Goal: Find contact information: Find contact information

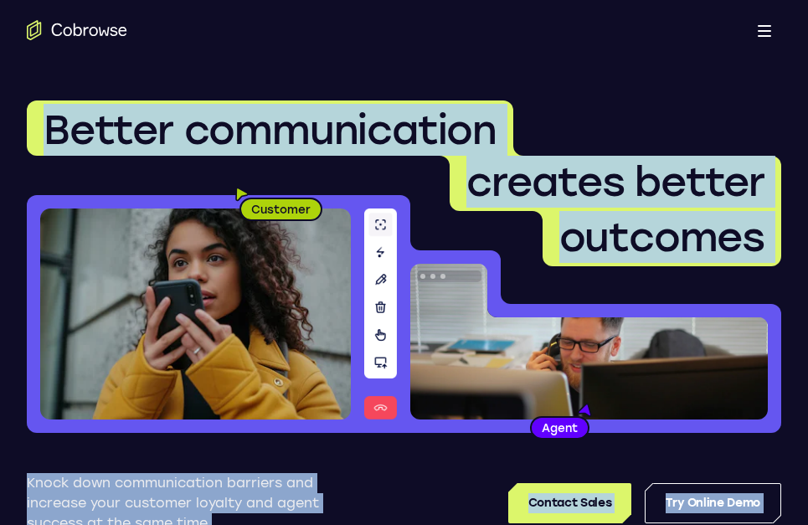
click at [77, 29] on icon "Go to the home page" at bounding box center [77, 30] width 101 height 20
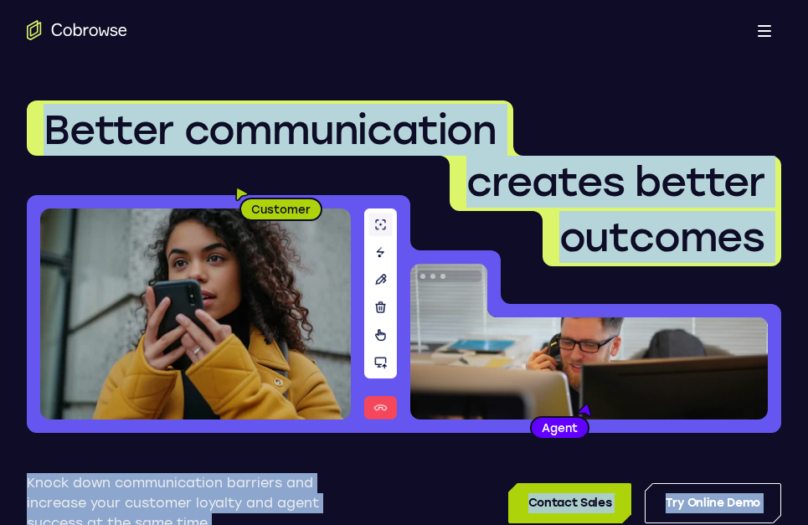
click at [568, 503] on link "Contact Sales" at bounding box center [570, 503] width 123 height 40
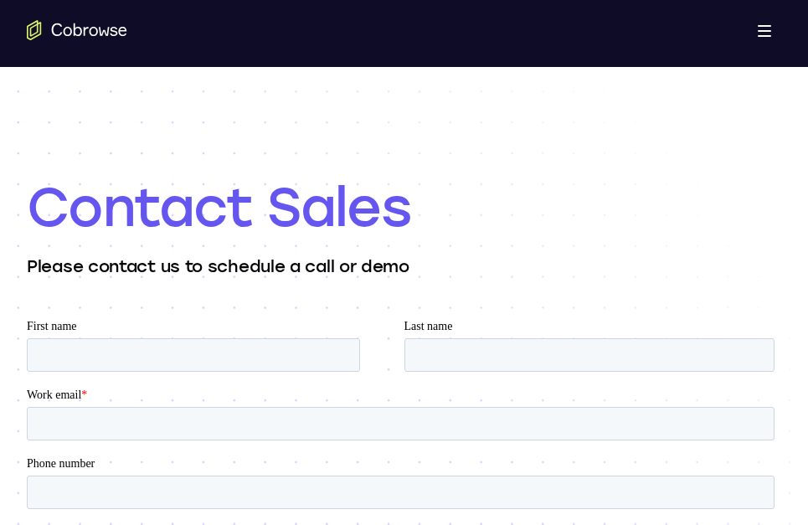
click at [70, 463] on span "Phone number" at bounding box center [61, 463] width 68 height 13
click at [70, 476] on input "Phone number" at bounding box center [401, 493] width 748 height 34
